Goal: Share content: Share content

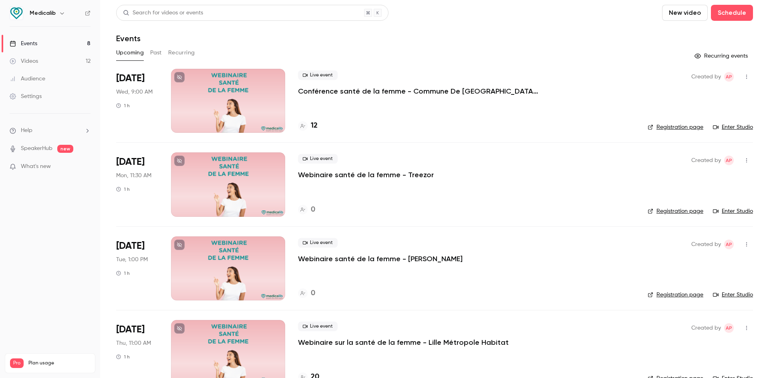
click at [254, 163] on div at bounding box center [228, 185] width 114 height 64
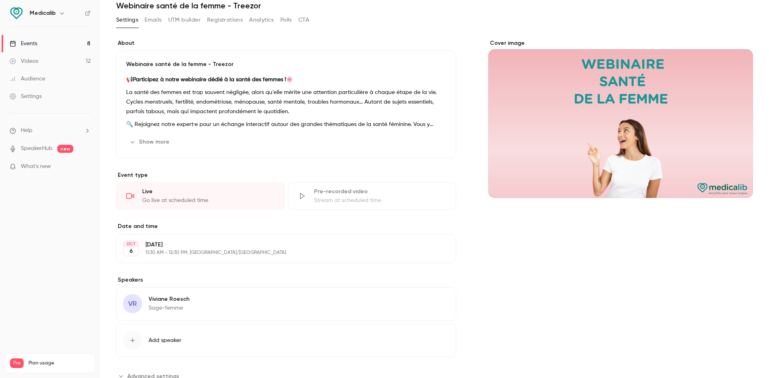
scroll to position [61, 0]
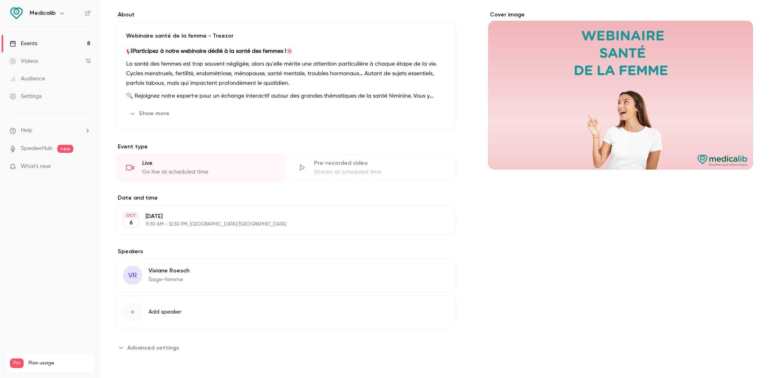
click at [158, 313] on span "Add speaker" at bounding box center [165, 312] width 33 height 8
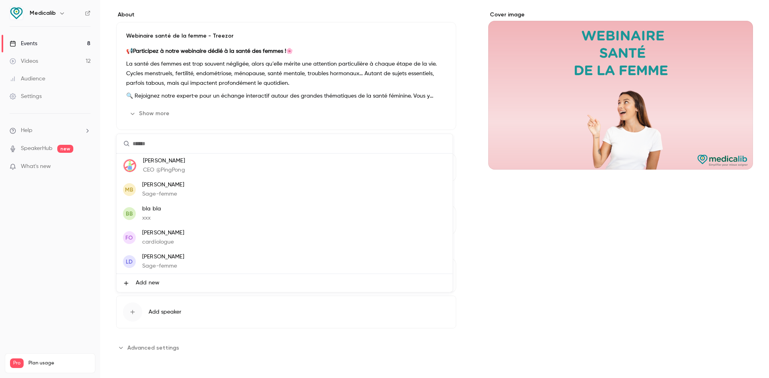
click at [539, 265] on div at bounding box center [384, 189] width 769 height 378
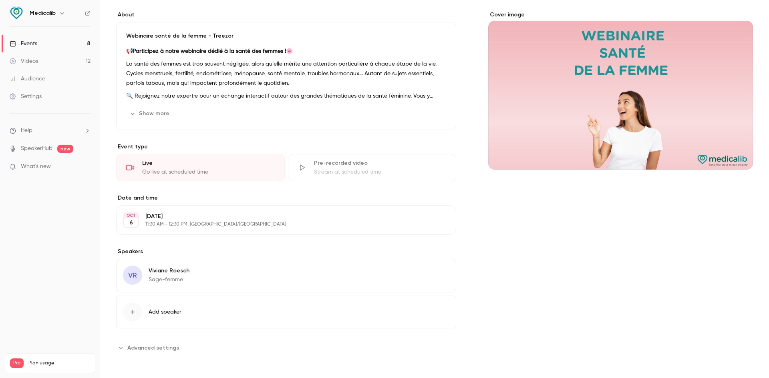
click at [68, 41] on link "Events 8" at bounding box center [50, 44] width 100 height 18
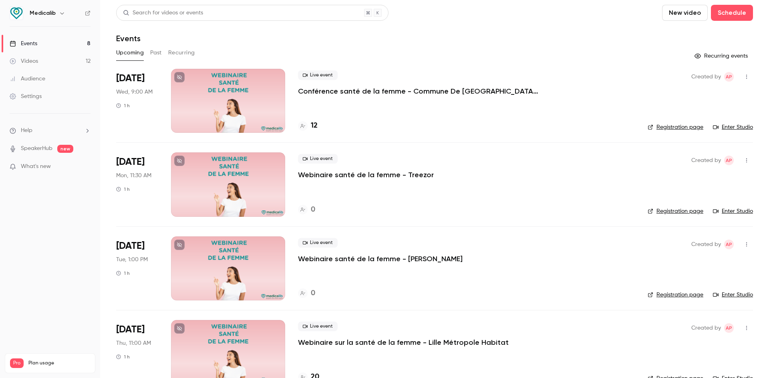
click at [277, 91] on div at bounding box center [228, 101] width 114 height 64
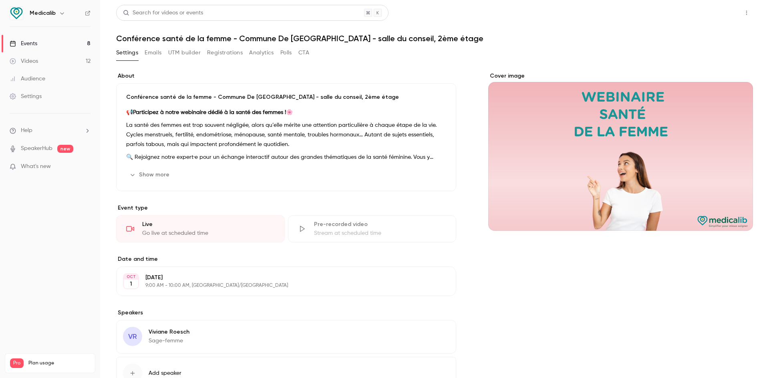
click at [720, 10] on button "Share" at bounding box center [718, 13] width 32 height 16
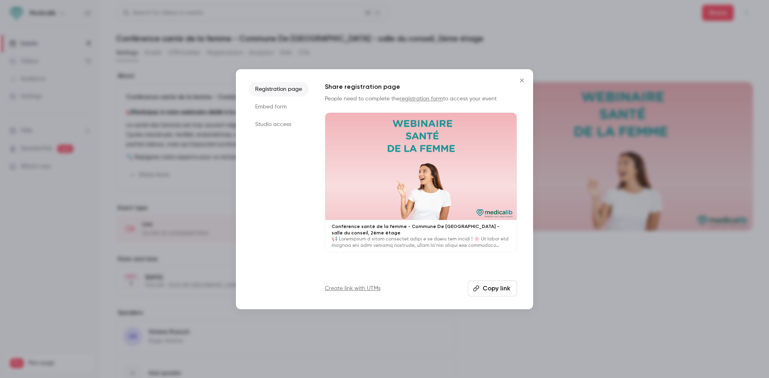
click at [285, 120] on li "Studio access" at bounding box center [279, 124] width 60 height 14
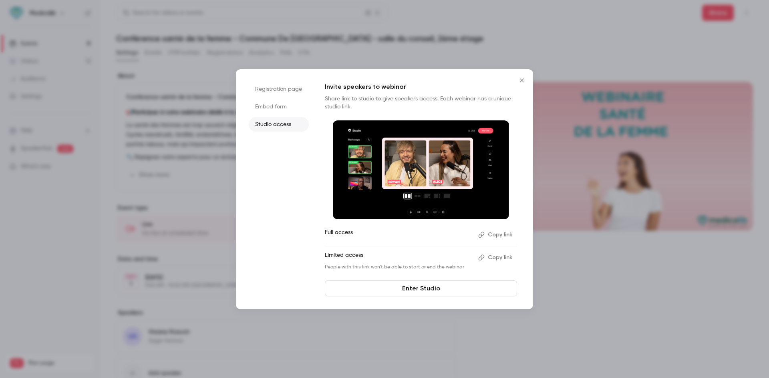
click at [394, 292] on link "Enter Studio" at bounding box center [421, 289] width 192 height 16
click at [662, 138] on div at bounding box center [384, 189] width 769 height 378
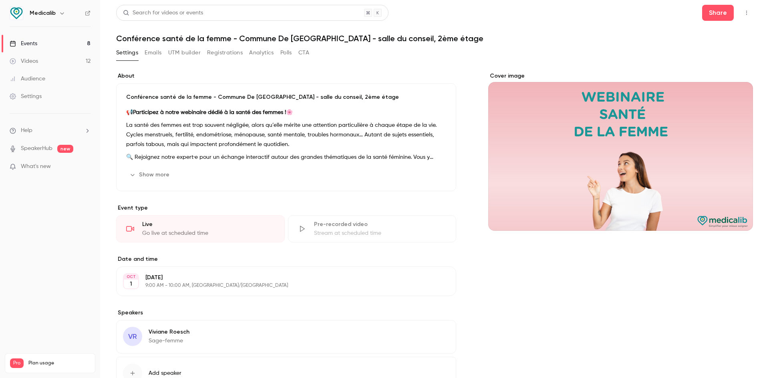
click at [30, 38] on link "Events 8" at bounding box center [50, 44] width 100 height 18
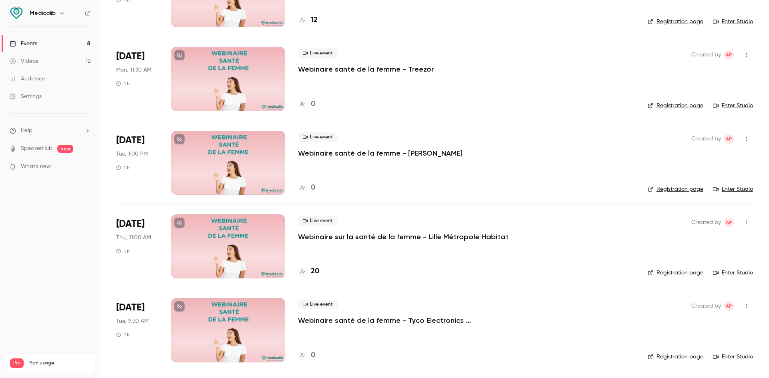
scroll to position [120, 0]
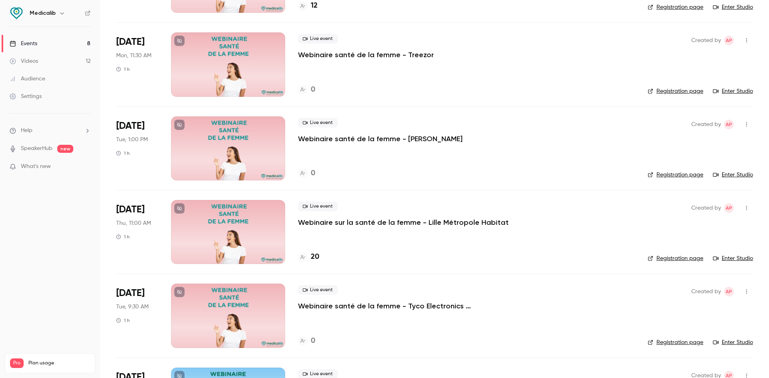
click at [242, 233] on div at bounding box center [228, 232] width 114 height 64
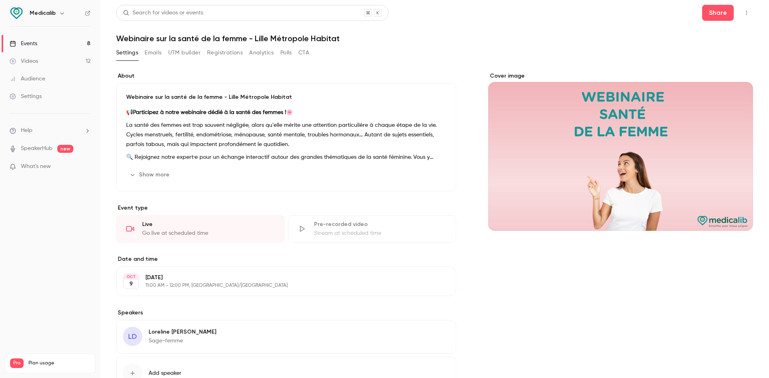
click at [727, 9] on div "Share" at bounding box center [727, 13] width 51 height 16
click at [718, 14] on button "Share" at bounding box center [718, 13] width 32 height 16
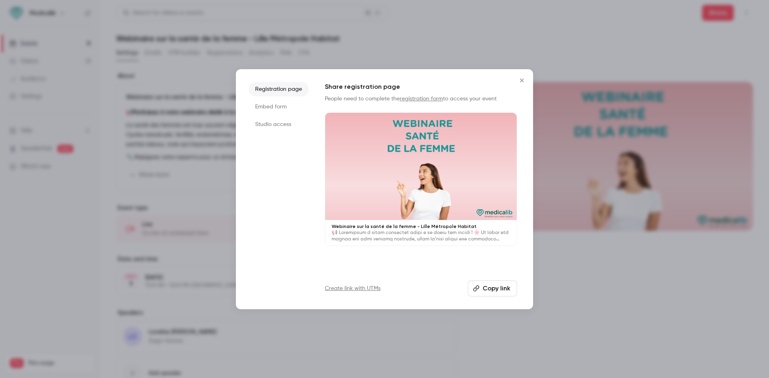
click at [525, 79] on icon "Close" at bounding box center [522, 80] width 10 height 6
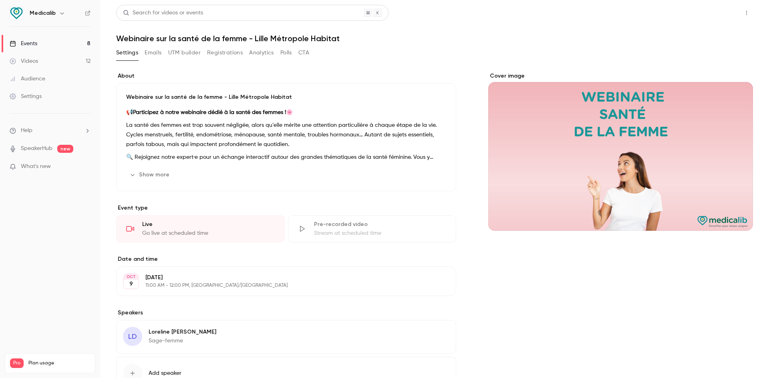
click at [702, 8] on button "Share" at bounding box center [718, 13] width 32 height 16
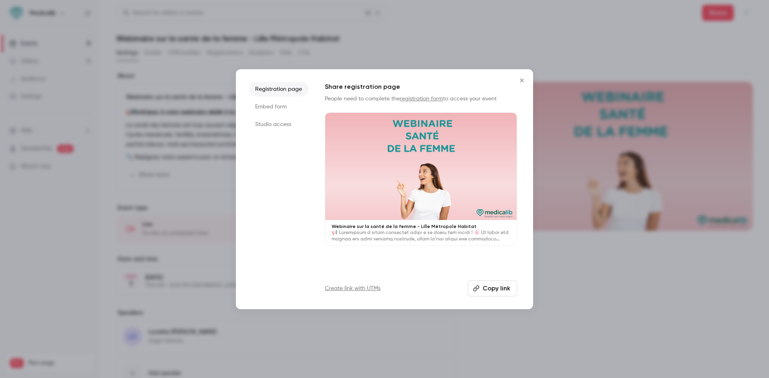
click at [498, 288] on button "Copy link" at bounding box center [492, 289] width 49 height 16
click at [267, 127] on li "Studio access" at bounding box center [279, 124] width 60 height 14
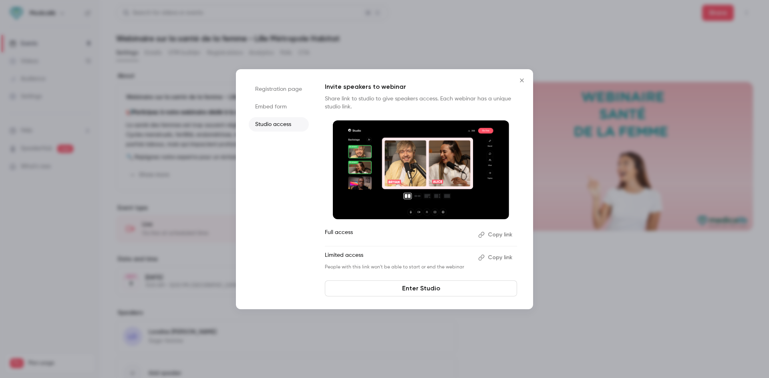
click at [498, 236] on button "Copy link" at bounding box center [496, 235] width 42 height 13
click at [456, 292] on link "Enter Studio" at bounding box center [421, 289] width 192 height 16
click at [587, 271] on div at bounding box center [384, 189] width 769 height 378
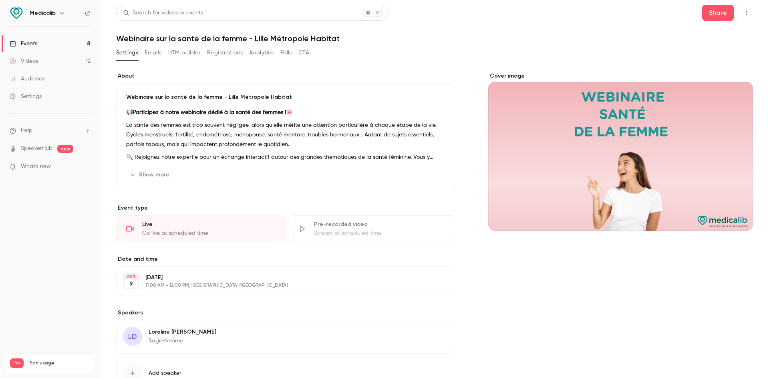
click at [50, 40] on link "Events 8" at bounding box center [50, 44] width 100 height 18
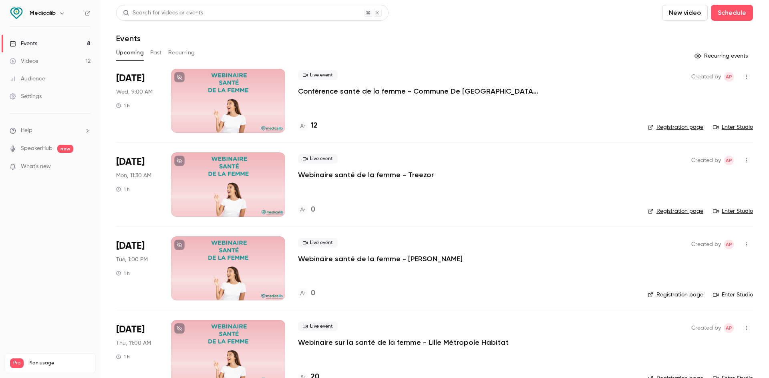
click at [273, 95] on div at bounding box center [228, 101] width 114 height 64
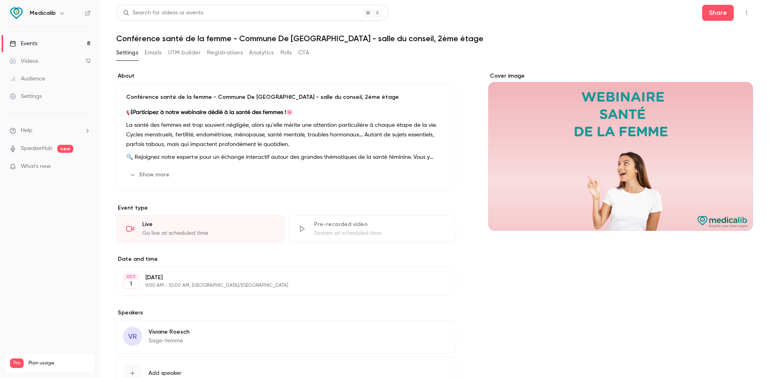
click at [740, 12] on button "button" at bounding box center [746, 12] width 13 height 13
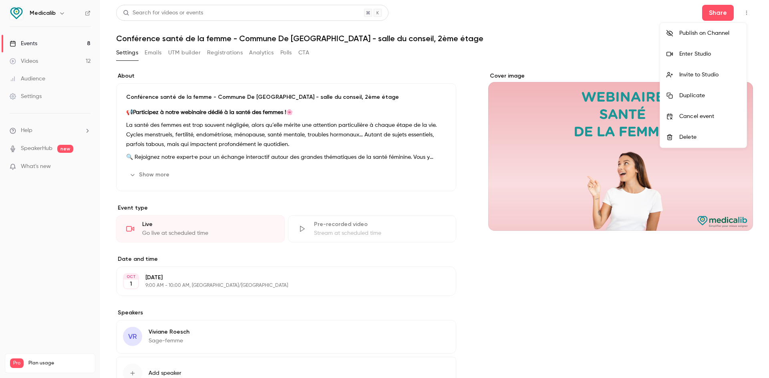
click at [723, 12] on div at bounding box center [384, 189] width 769 height 378
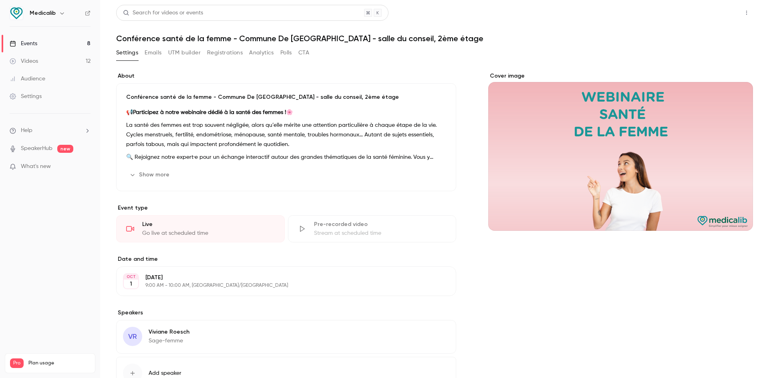
click at [713, 13] on button "Share" at bounding box center [718, 13] width 32 height 16
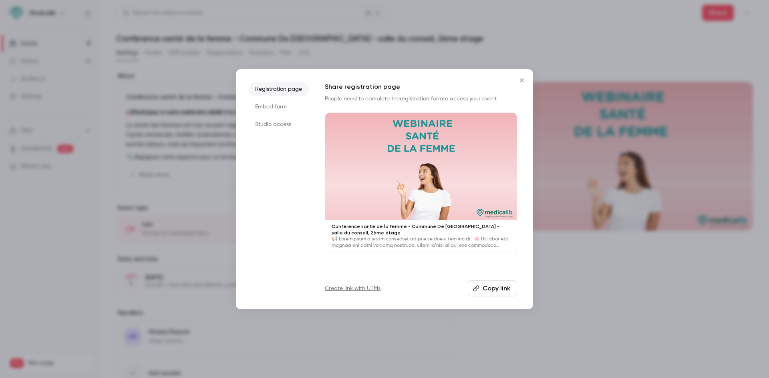
click at [288, 126] on li "Studio access" at bounding box center [279, 124] width 60 height 14
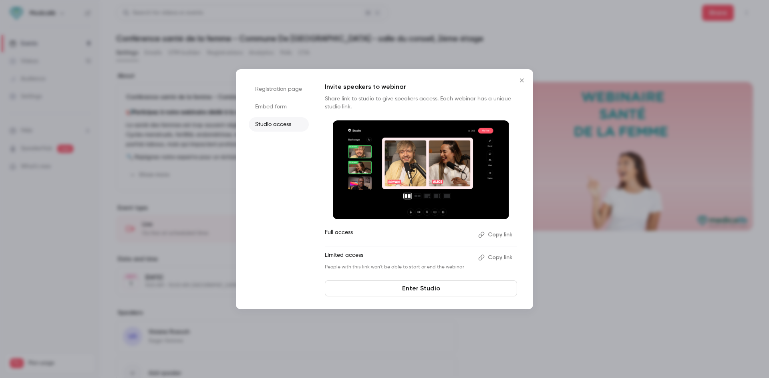
click at [497, 253] on button "Copy link" at bounding box center [496, 257] width 42 height 13
click at [423, 289] on link "Enter Studio" at bounding box center [421, 289] width 192 height 16
